Goal: Transaction & Acquisition: Purchase product/service

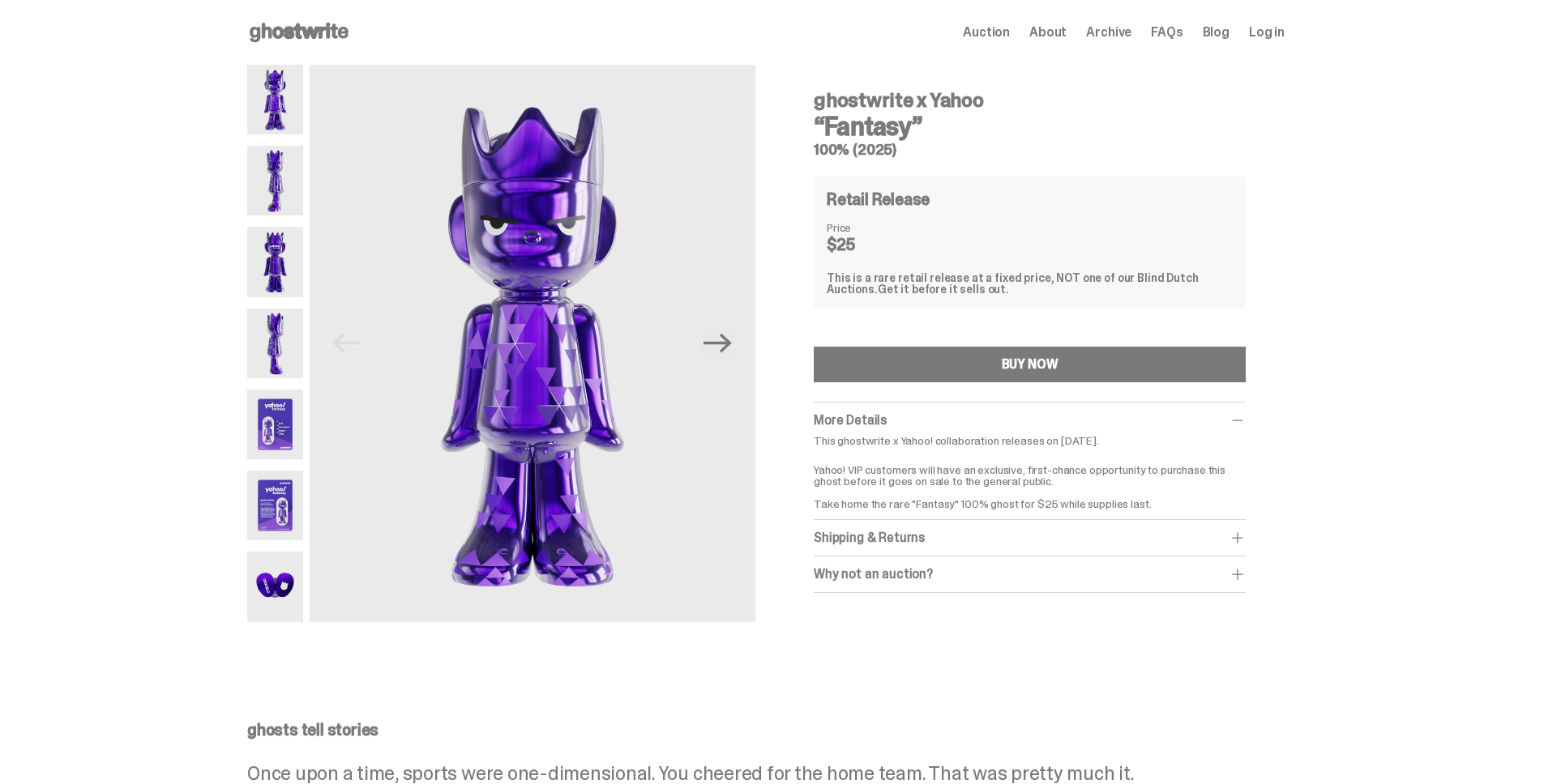
click at [872, 280] on div "This is a rare retail release at a fixed price, NOT one of our Blind Dutch Auct…" at bounding box center [1029, 283] width 406 height 22
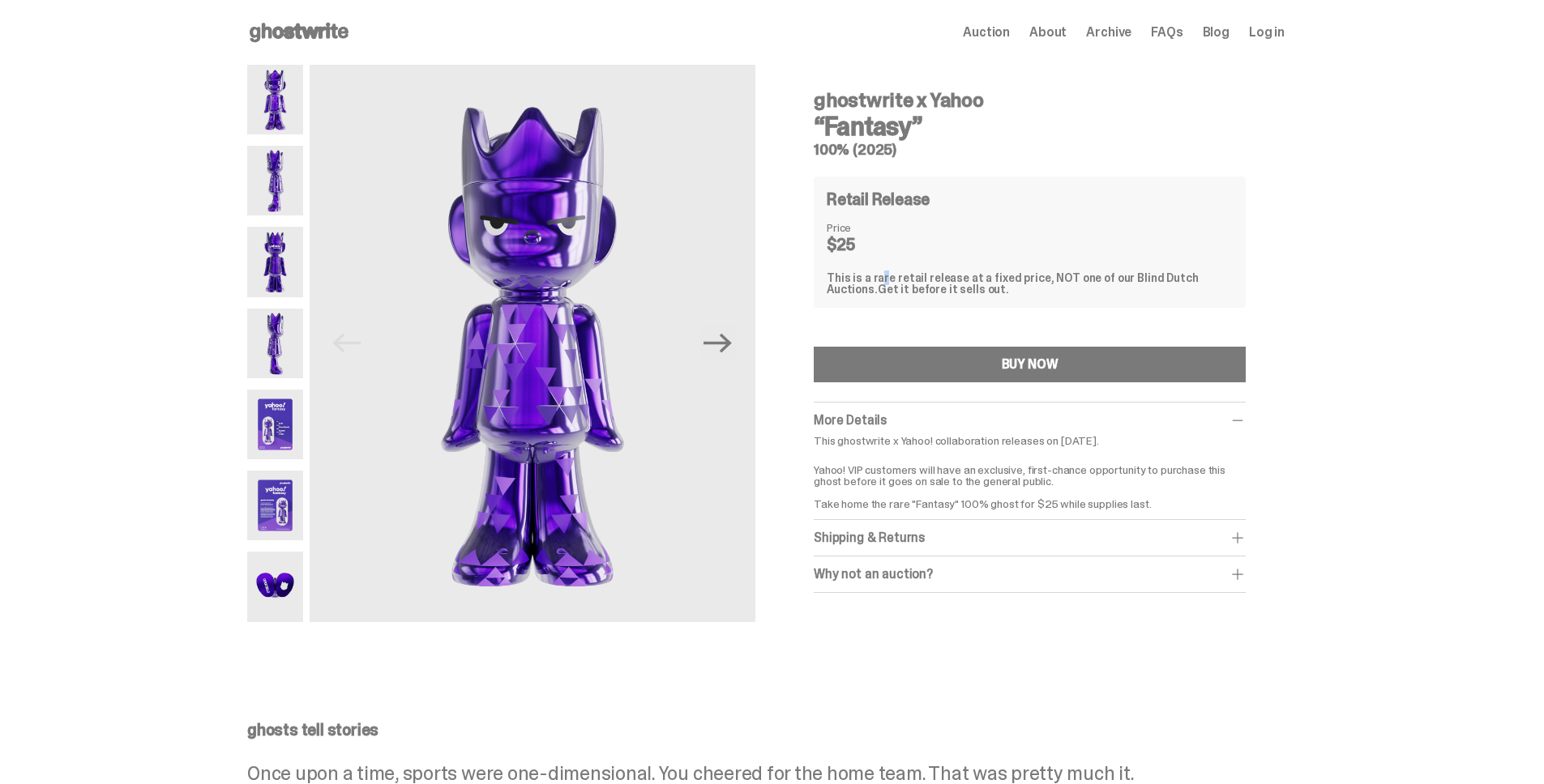
click at [872, 280] on div "This is a rare retail release at a fixed price, NOT one of our Blind Dutch Auct…" at bounding box center [1029, 283] width 406 height 22
click at [844, 246] on dd "$25" at bounding box center [866, 245] width 81 height 16
click at [1324, 431] on div "ghostwrite x Yahoo “Fantasy” 100% (2025) Previous Next ghostwrite x Yahoo “Fant…" at bounding box center [765, 355] width 1531 height 579
